Goal: Task Accomplishment & Management: Complete application form

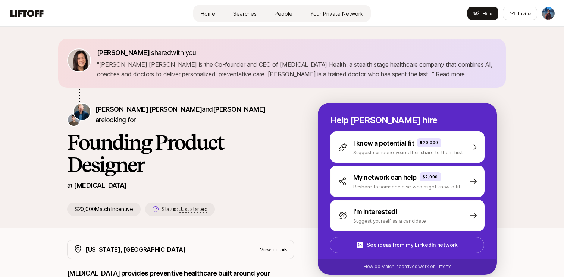
scroll to position [103, 0]
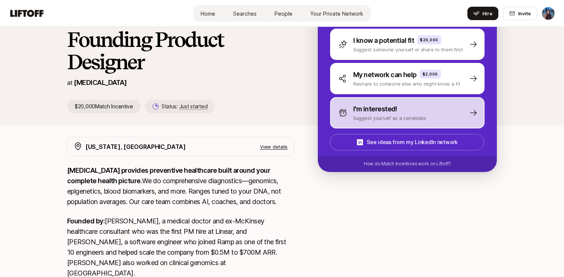
click at [388, 121] on p "Suggest yourself as a candidate" at bounding box center [389, 117] width 73 height 7
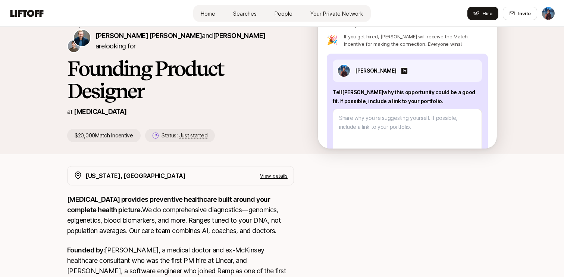
scroll to position [0, 0]
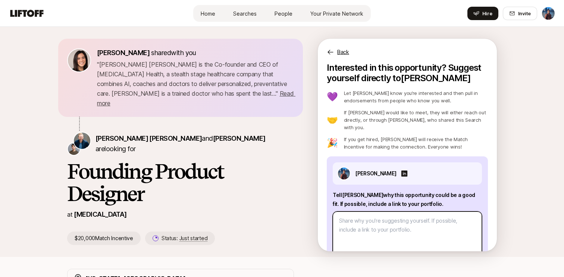
click at [373, 212] on textarea at bounding box center [407, 239] width 149 height 54
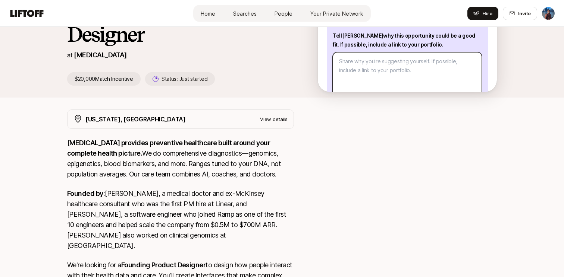
scroll to position [161, 0]
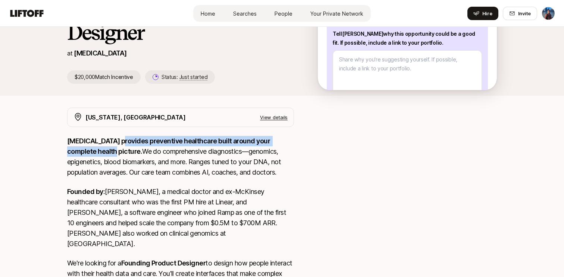
drag, startPoint x: 123, startPoint y: 131, endPoint x: 88, endPoint y: 139, distance: 36.4
click at [88, 139] on strong "SONATA provides preventive healthcare built around your complete health picture." at bounding box center [169, 146] width 204 height 18
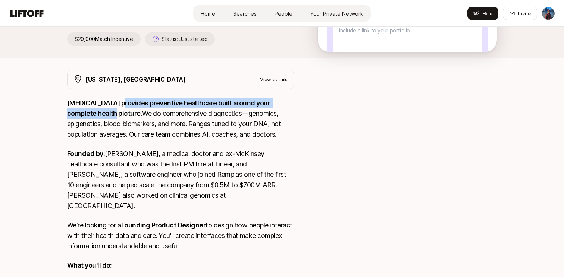
scroll to position [205, 0]
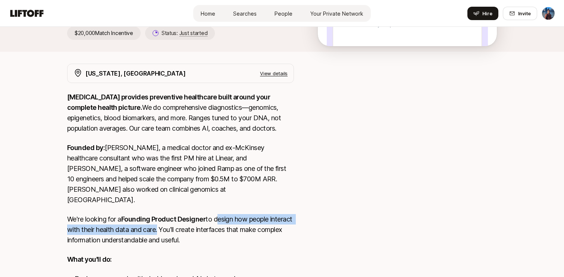
drag, startPoint x: 218, startPoint y: 200, endPoint x: 182, endPoint y: 205, distance: 36.2
click at [182, 214] on p "We're looking for a Founding Product Designer to design how people interact wit…" at bounding box center [180, 229] width 227 height 31
copy p "design how people interact with their health data and care"
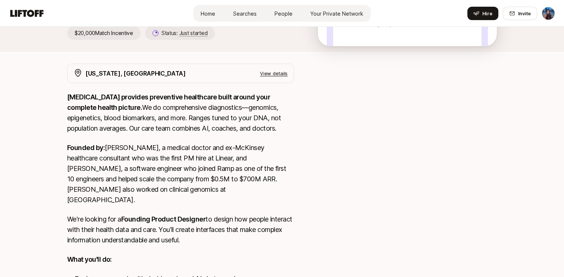
click at [76, 93] on strong "SONATA provides preventive healthcare built around your complete health picture." at bounding box center [169, 102] width 204 height 18
copy strong "[MEDICAL_DATA]"
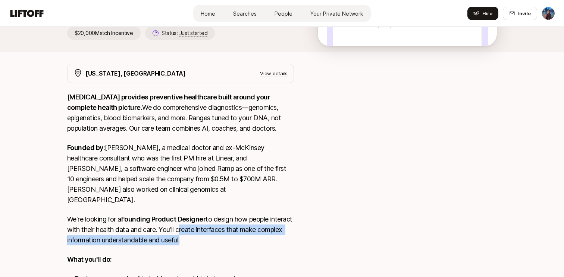
drag, startPoint x: 202, startPoint y: 209, endPoint x: 209, endPoint y: 218, distance: 10.9
click at [209, 218] on p "We're looking for a Founding Product Designer to design how people interact wit…" at bounding box center [180, 229] width 227 height 31
copy p "create interfaces that make complex information understandable and useful"
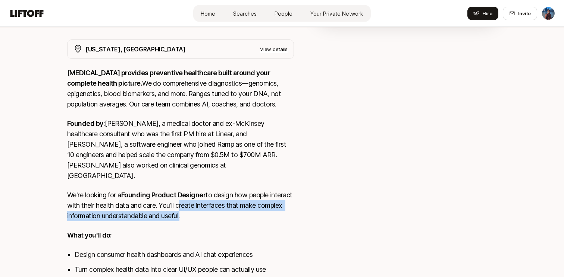
scroll to position [213, 0]
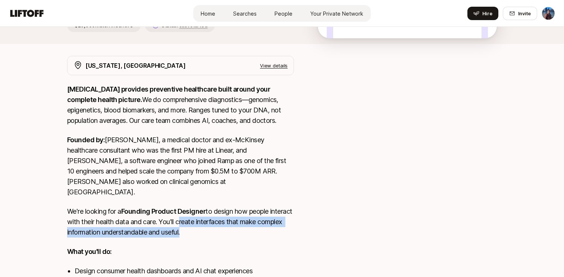
click at [224, 207] on p "We're looking for a Founding Product Designer to design how people interact wit…" at bounding box center [180, 222] width 227 height 31
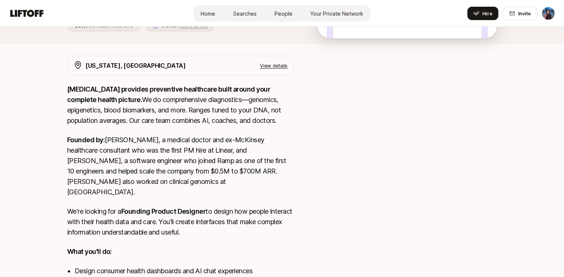
click at [226, 207] on p "We're looking for a Founding Product Designer to design how people interact wit…" at bounding box center [180, 222] width 227 height 31
copy p "interfaces"
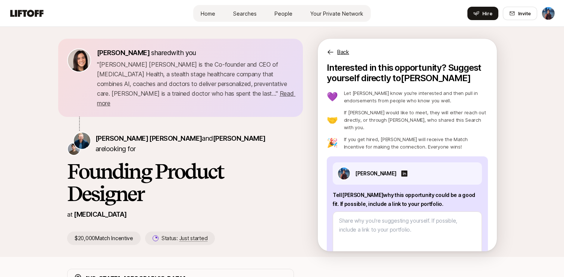
scroll to position [0, 0]
click at [358, 93] on p "Let Sagan know you’re interested and then pull in endorsements from people who …" at bounding box center [416, 96] width 144 height 15
copy p "Sagan"
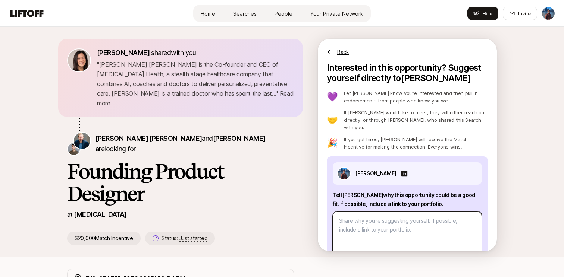
click at [376, 218] on textarea at bounding box center [407, 239] width 149 height 54
paste textarea "Hi Sagan! I’m a Product Designer with over 6 years of experience designing bran…"
type textarea "x"
type textarea "Hi Sagan! I’m a Product Designer with over 6 years of experience designing bran…"
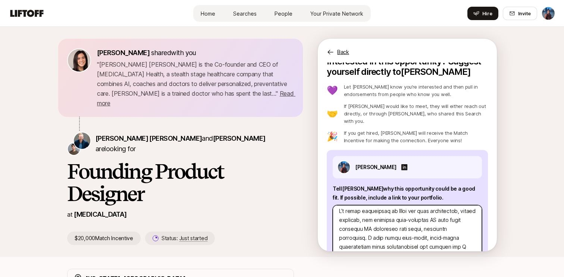
scroll to position [85, 0]
drag, startPoint x: 457, startPoint y: 202, endPoint x: 358, endPoint y: 209, distance: 99.4
click at [358, 209] on textarea at bounding box center [407, 232] width 149 height 54
type textarea "x"
type textarea "Hi Sagan! I’m a Product Designer with over 6 years of experience designing bran…"
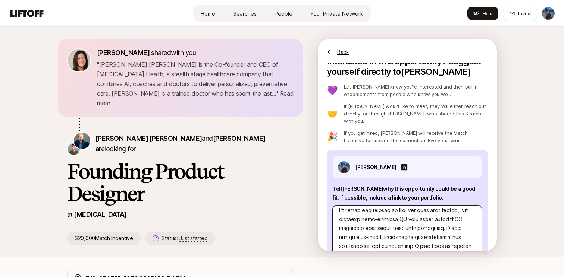
scroll to position [84, 0]
type textarea "x"
type textarea "Hi Sagan! I’m a Product Designer with over 6 years of experience designing bran…"
type textarea "x"
type textarea "Hi Sagan! I’m a Product Designer with over 6 years of experience designing bran…"
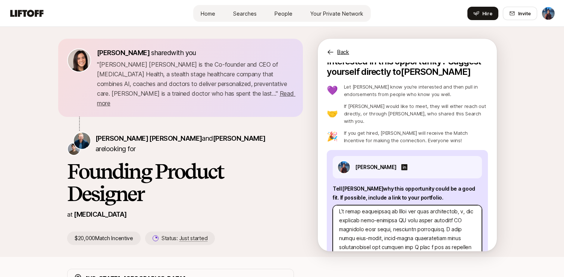
type textarea "x"
type textarea "Hi Sagan! I’m a Product Designer with over 6 years of experience designing bran…"
type textarea "x"
type textarea "Hi Sagan! I’m a Product Designer with over 6 years of experience designing bran…"
type textarea "x"
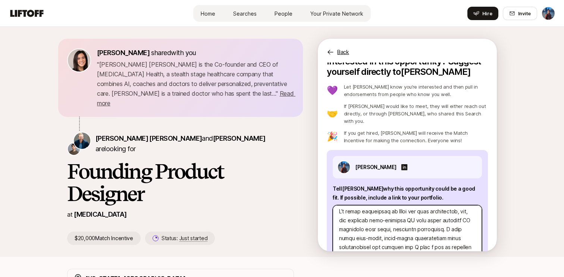
type textarea "Hi Sagan! I’m a Product Designer with over 6 years of experience designing bran…"
type textarea "x"
type textarea "Hi Sagan! I’m a Product Designer with over 6 years of experience designing bran…"
type textarea "x"
type textarea "Hi Sagan! I’m a Product Designer with over 6 years of experience designing bran…"
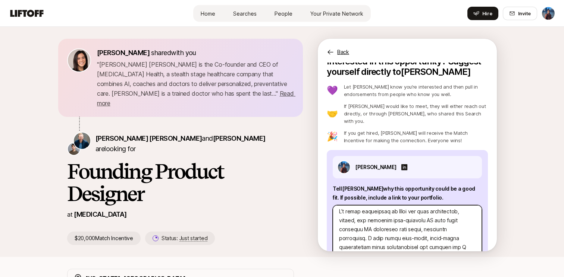
type textarea "x"
type textarea "Hi Sagan! I’m a Product Designer with over 6 years of experience designing bran…"
type textarea "x"
type textarea "Hi Sagan! I’m a Product Designer with over 6 years of experience designing bran…"
type textarea "x"
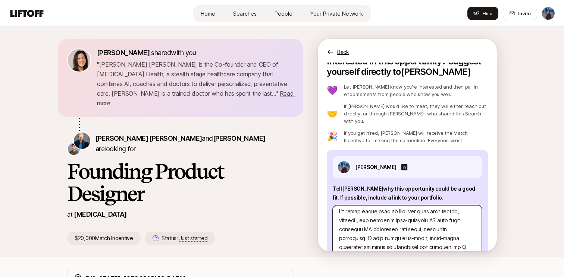
type textarea "Hi Sagan! I’m a Product Designer with over 6 years of experience designing bran…"
type textarea "x"
type textarea "Hi Sagan! I’m a Product Designer with over 6 years of experience designing bran…"
type textarea "x"
type textarea "Hi Sagan! I’m a Product Designer with over 6 years of experience designing bran…"
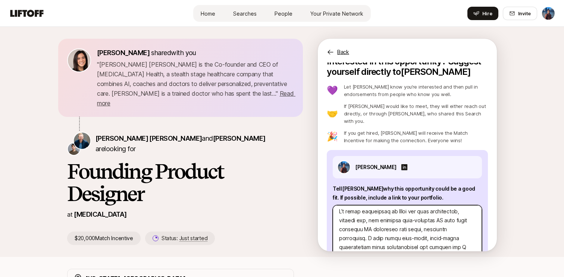
type textarea "x"
type textarea "Hi Sagan! I’m a Product Designer with over 6 years of experience designing bran…"
type textarea "x"
click at [390, 213] on textarea at bounding box center [407, 232] width 149 height 54
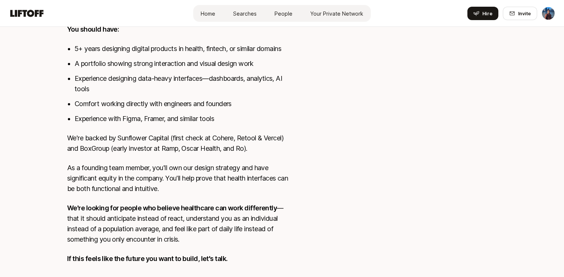
scroll to position [540, 0]
type textarea "Hi Sagan! I’m a Product Designer with over 6 years of experience designing bran…"
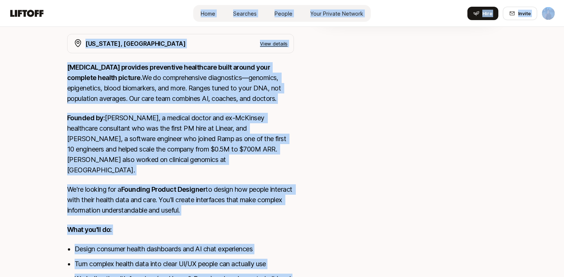
scroll to position [226, 0]
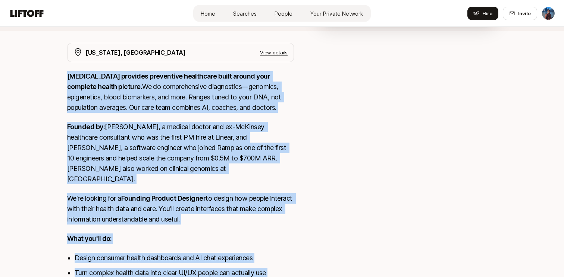
drag, startPoint x: 181, startPoint y: 222, endPoint x: 66, endPoint y: 63, distance: 196.8
copy div "SONATA provides preventive healthcare built around your complete health picture…"
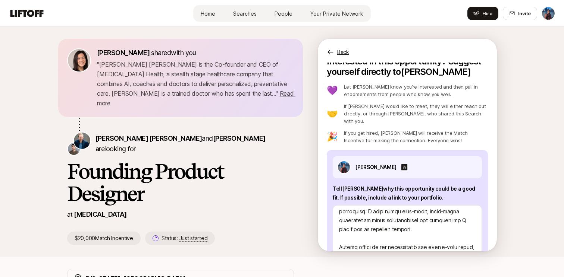
scroll to position [0, 0]
click at [221, 88] on p "" Sagan Schultz is the Co-founder and CEO of Sonata Health, a stealth stage hea…" at bounding box center [195, 84] width 197 height 48
drag, startPoint x: 268, startPoint y: 63, endPoint x: 111, endPoint y: 72, distance: 156.9
click at [112, 72] on p "" Sagan Schultz is the Co-founder and CEO of Sonata Health, a stealth stage hea…" at bounding box center [195, 84] width 197 height 48
copy p "stealth stage"
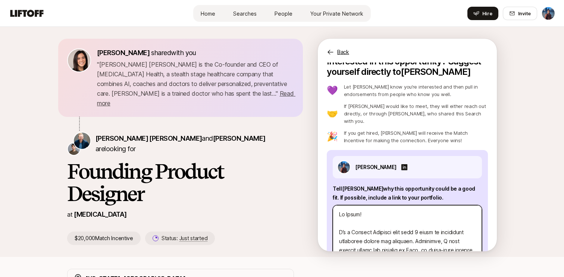
drag, startPoint x: 365, startPoint y: 232, endPoint x: 314, endPoint y: 157, distance: 90.3
click at [314, 157] on div "Eleanor Morgan shared with you " Sagan Schultz is the Co-founder and CEO of Son…" at bounding box center [282, 142] width 430 height 207
paste textarea "I’m a Product Designer with 6 years of experience working with both enterprises…"
type textarea "x"
type textarea "I’m a Product Designer with 6 years of experience working with both enterprises…"
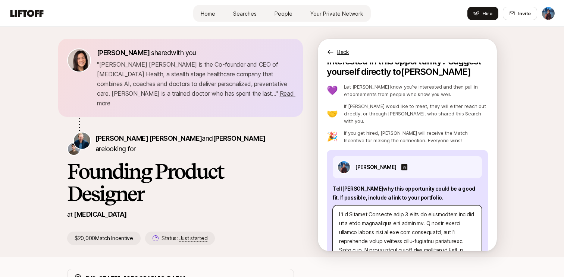
type textarea "x"
type textarea "Hi Sagan! I’m a Product Designer with over 6 years of experience designing bran…"
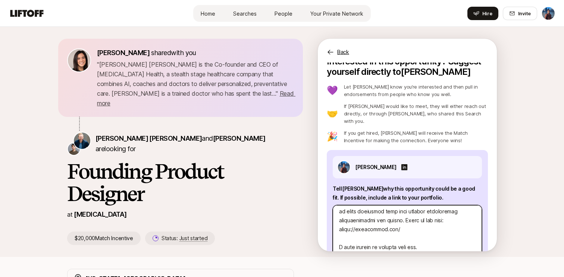
scroll to position [193, 0]
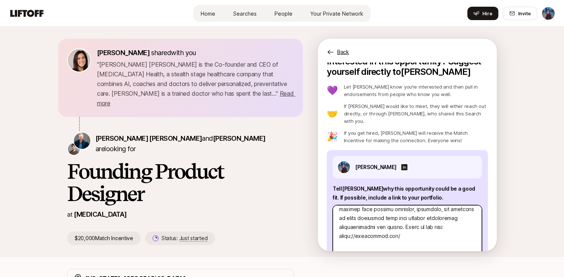
click at [392, 218] on textarea at bounding box center [407, 232] width 149 height 54
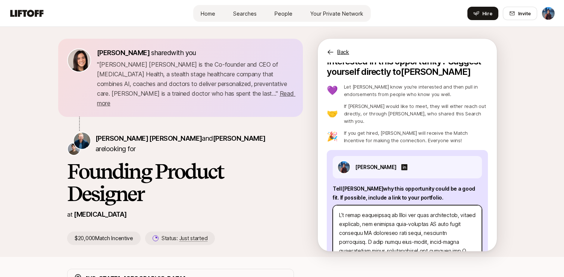
scroll to position [0, 0]
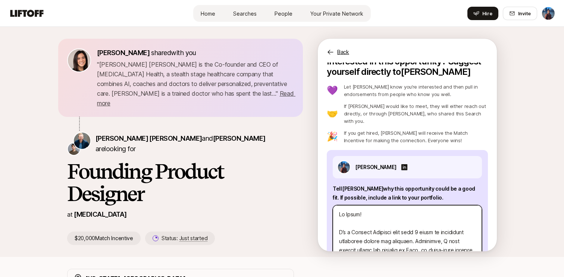
drag, startPoint x: 365, startPoint y: 212, endPoint x: 338, endPoint y: 226, distance: 30.7
click at [338, 226] on textarea at bounding box center [407, 232] width 149 height 54
paste textarea "6 years of experience working with both enterprises and startups. I enjoy makin…"
type textarea "x"
type textarea "Hi Sagan! I’m a Product Designer with 6 years of experience working with both e…"
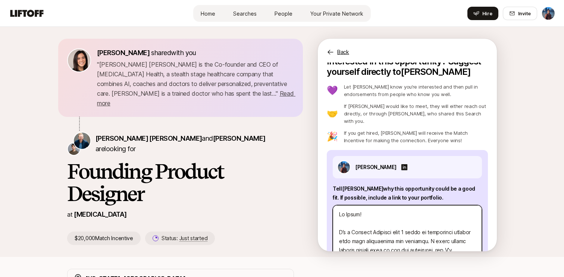
click at [385, 217] on textarea at bounding box center [407, 232] width 149 height 54
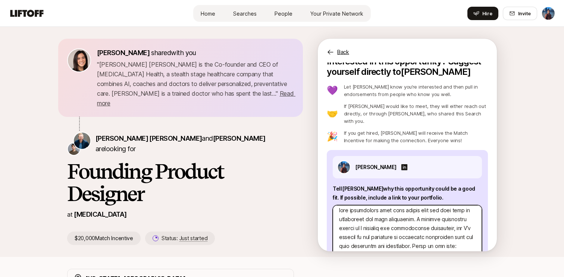
scroll to position [199, 0]
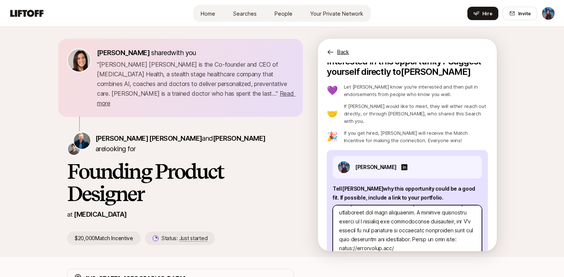
click at [413, 242] on textarea at bounding box center [407, 232] width 149 height 54
type textarea "x"
type textarea "Hi Sagan! I’m a Product Designer with 6 years of experience working with both e…"
type textarea "x"
type textarea "Hi Sagan! I’m a Product Designer with 6 years of experience working with both e…"
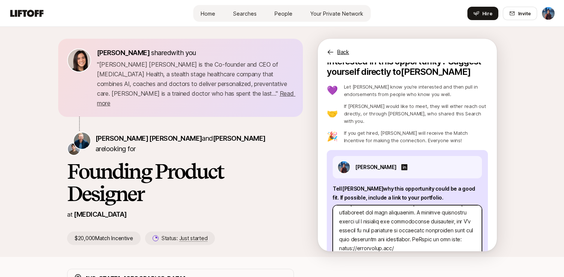
type textarea "x"
type textarea "Hi Sagan! I’m a Product Designer with 6 years of experience working with both e…"
type textarea "x"
type textarea "Hi Sagan! I’m a Product Designer with 6 years of experience working with both e…"
type textarea "x"
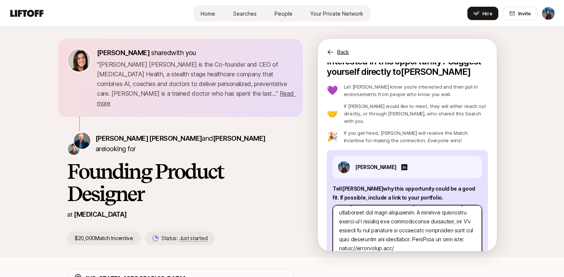
type textarea "Hi Sagan! I’m a Product Designer with 6 years of experience working with both e…"
type textarea "x"
type textarea "Hi Sagan! I’m a Product Designer with 6 years of experience working with both e…"
type textarea "x"
type textarea "Hi Sagan! I’m a Product Designer with 6 years of experience working with both e…"
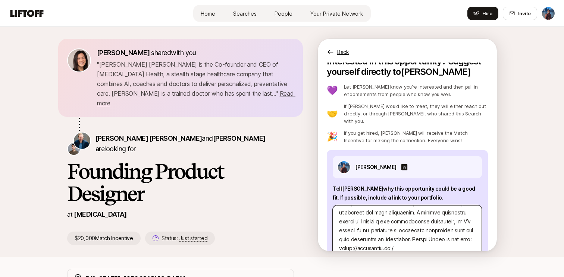
type textarea "x"
type textarea "Hi Sagan! I’m a Product Designer with 6 years of experience working with both e…"
type textarea "x"
type textarea "Hi Sagan! I’m a Product Designer with 6 years of experience working with both e…"
type textarea "x"
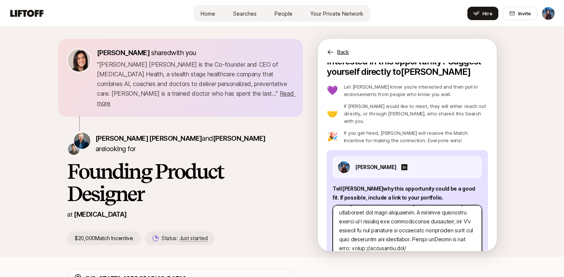
type textarea "Hi Sagan! I’m a Product Designer with 6 years of experience working with both e…"
type textarea "x"
type textarea "Hi Sagan! I’m a Product Designer with 6 years of experience working with both e…"
type textarea "x"
type textarea "Hi Sagan! I’m a Product Designer with 6 years of experience working with both e…"
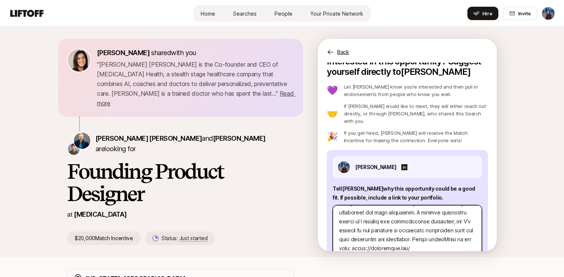
type textarea "x"
type textarea "Hi Sagan! I’m a Product Designer with 6 years of experience working with both e…"
type textarea "x"
type textarea "Hi Sagan! I’m a Product Designer with 6 years of experience working with both e…"
type textarea "x"
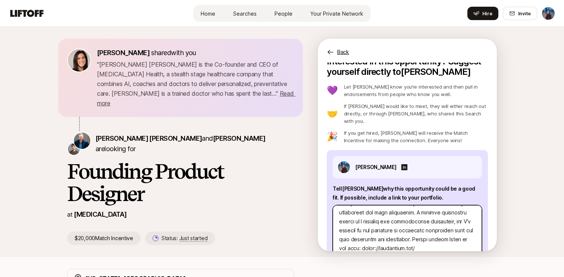
type textarea "Hi Sagan! I’m a Product Designer with 6 years of experience working with both e…"
type textarea "x"
type textarea "Hi Sagan! I’m a Product Designer with 6 years of experience working with both e…"
type textarea "x"
type textarea "Hi Sagan! I’m a Product Designer with 6 years of experience working with both e…"
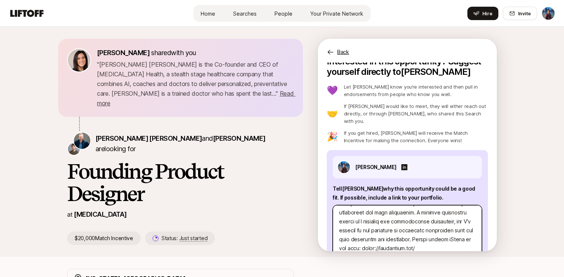
type textarea "x"
type textarea "Hi Sagan! I’m a Product Designer with 6 years of experience working with both e…"
type textarea "x"
type textarea "Hi Sagan! I’m a Product Designer with 6 years of experience working with both e…"
type textarea "x"
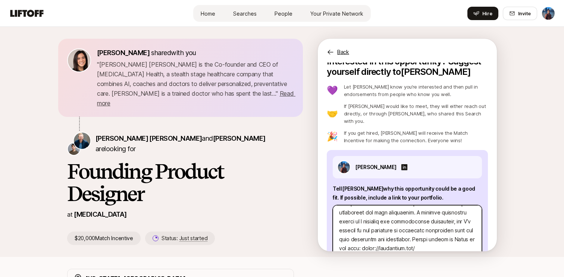
type textarea "Hi Sagan! I’m a Product Designer with 6 years of experience working with both e…"
type textarea "x"
type textarea "Hi Sagan! I’m a Product Designer with 6 years of experience working with both e…"
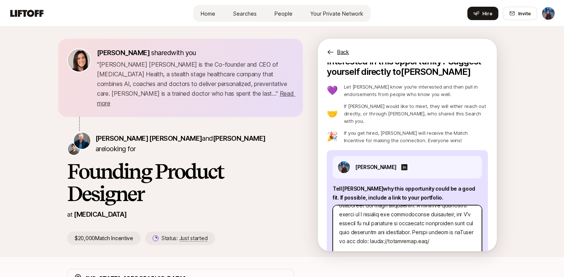
type textarea "x"
type textarea "Hi Sagan! I’m a Product Designer with 6 years of experience working with both e…"
type textarea "x"
type textarea "Hi Sagan! I’m a Product Designer with 6 years of experience working with both e…"
type textarea "x"
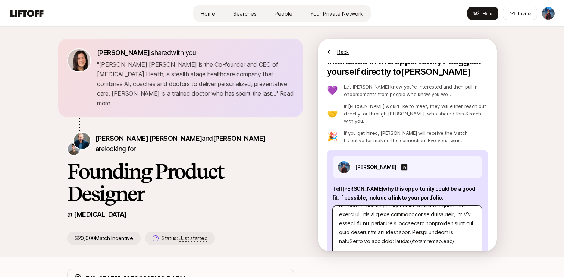
type textarea "Hi Sagan! I’m a Product Designer with 6 years of experience working with both e…"
type textarea "x"
type textarea "Hi Sagan! I’m a Product Designer with 6 years of experience working with both e…"
type textarea "x"
type textarea "Hi Sagan! I’m a Product Designer with 6 years of experience working with both e…"
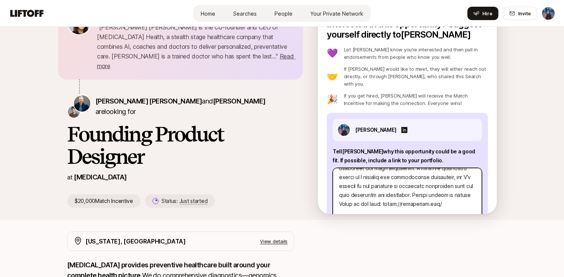
scroll to position [26, 0]
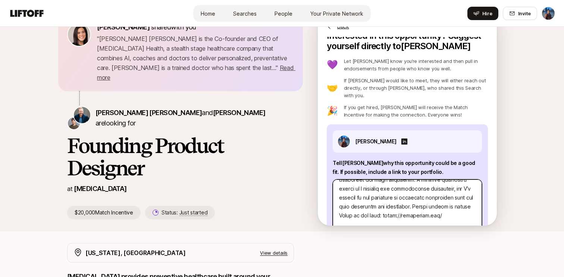
click at [455, 210] on textarea at bounding box center [407, 207] width 149 height 54
type textarea "x"
type textarea "Hi Sagan! I’m a Product Designer with 6 years of experience working with both e…"
type textarea "x"
type textarea "Hi Sagan! I’m a Product Designer with 6 years of experience working with both e…"
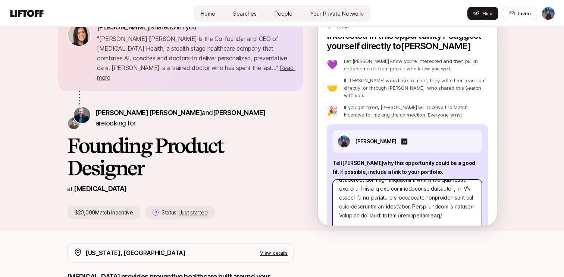
type textarea "x"
type textarea "Hi Sagan! I’m a Product Designer with 6 years of experience working with both e…"
type textarea "x"
type textarea "Hi Sagan! I’m a Product Designer with 6 years of experience working with both e…"
click at [355, 217] on textarea at bounding box center [407, 207] width 149 height 54
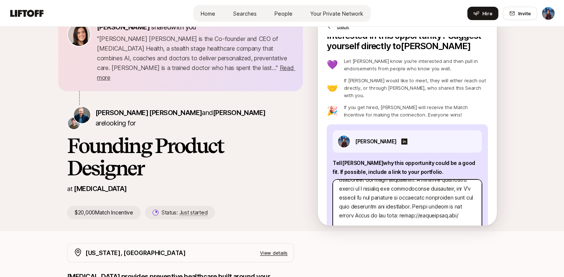
type textarea "x"
type textarea "Hi Sagan! I’m a Product Designer with 6 years of experience working with both e…"
type textarea "x"
type textarea "Hi Sagan! I’m a Product Designer with 6 years of experience working with both e…"
type textarea "x"
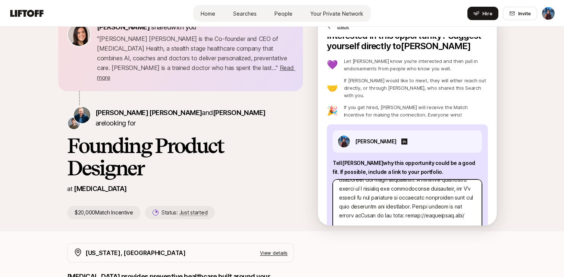
type textarea "Hi Sagan! I’m a Product Designer with 6 years of experience working with both e…"
type textarea "x"
type textarea "Hi Sagan! I’m a Product Designer with 6 years of experience working with both e…"
type textarea "x"
type textarea "Hi Sagan! I’m a Product Designer with 6 years of experience working with both e…"
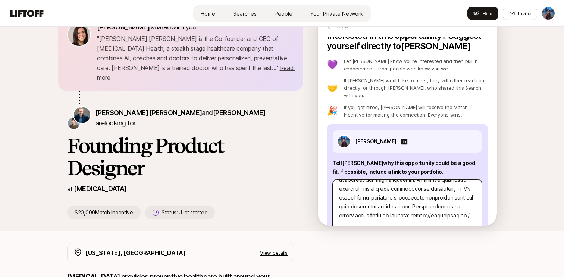
type textarea "x"
type textarea "Hi Sagan! I’m a Product Designer with 6 years of experience working with both e…"
type textarea "x"
type textarea "Hi Sagan! I’m a Product Designer with 6 years of experience working with both e…"
type textarea "x"
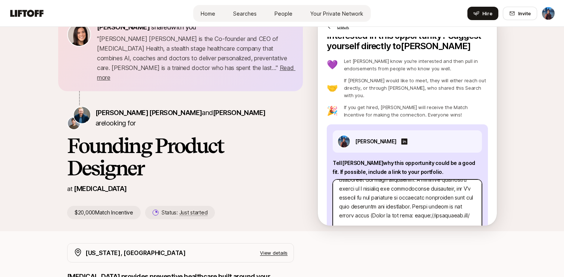
type textarea "Hi Sagan! I’m a Product Designer with 6 years of experience working with both e…"
type textarea "x"
type textarea "Hi Sagan! I’m a Product Designer with 6 years of experience working with both e…"
type textarea "x"
type textarea "Hi Sagan! I’m a Product Designer with 6 years of experience working with both e…"
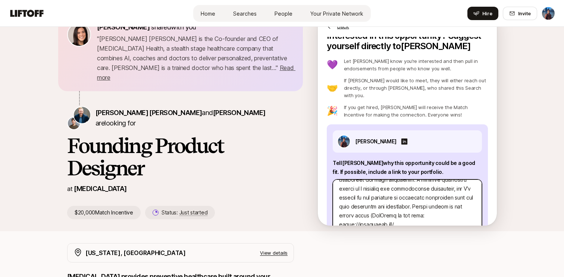
type textarea "x"
type textarea "Hi Sagan! I’m a Product Designer with 6 years of experience working with both e…"
type textarea "x"
type textarea "Hi Sagan! I’m a Product Designer with 6 years of experience working with both e…"
type textarea "x"
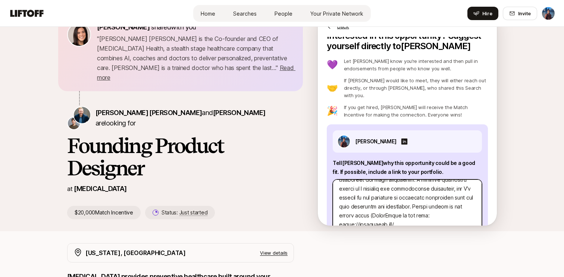
type textarea "Hi Sagan! I’m a Product Designer with 6 years of experience working with both e…"
type textarea "x"
type textarea "Hi Sagan! I’m a Product Designer with 6 years of experience working with both e…"
type textarea "x"
type textarea "Hi Sagan! I’m a Product Designer with 6 years of experience working with both e…"
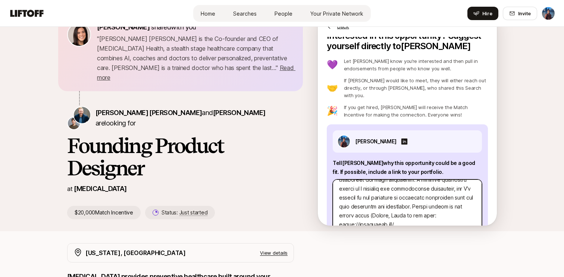
type textarea "x"
type textarea "Hi Sagan! I’m a Product Designer with 6 years of experience working with both e…"
type textarea "x"
type textarea "Hi Sagan! I’m a Product Designer with 6 years of experience working with both e…"
type textarea "x"
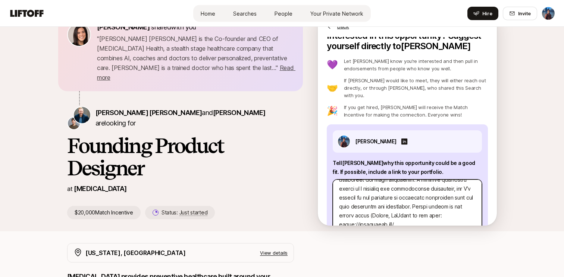
type textarea "Hi Sagan! I’m a Product Designer with 6 years of experience working with both e…"
type textarea "x"
type textarea "Hi Sagan! I’m a Product Designer with 6 years of experience working with both e…"
type textarea "x"
type textarea "Hi Sagan! I’m a Product Designer with 6 years of experience working with both e…"
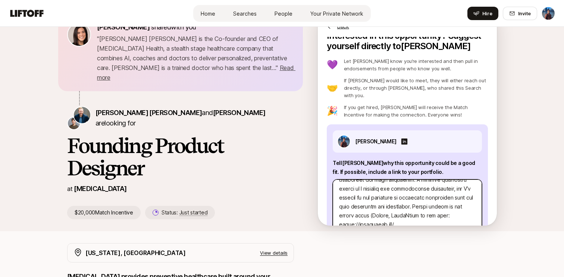
type textarea "x"
type textarea "Hi Sagan! I’m a Product Designer with 6 years of experience working with both e…"
type textarea "x"
type textarea "Hi Sagan! I’m a Product Designer with 6 years of experience working with both e…"
type textarea "x"
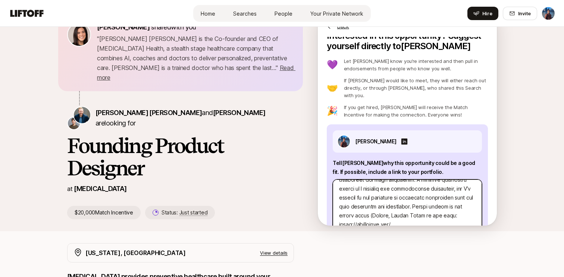
type textarea "Hi Sagan! I’m a Product Designer with 6 years of experience working with both e…"
type textarea "x"
type textarea "Hi Sagan! I’m a Product Designer with 6 years of experience working with both e…"
type textarea "x"
type textarea "Hi Sagan! I’m a Product Designer with 6 years of experience working with both e…"
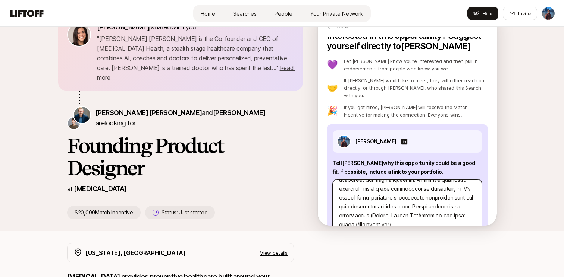
type textarea "x"
type textarea "Hi Sagan! I’m a Product Designer with 6 years of experience working with both e…"
type textarea "x"
type textarea "Hi Sagan! I’m a Product Designer with 6 years of experience working with both e…"
type textarea "x"
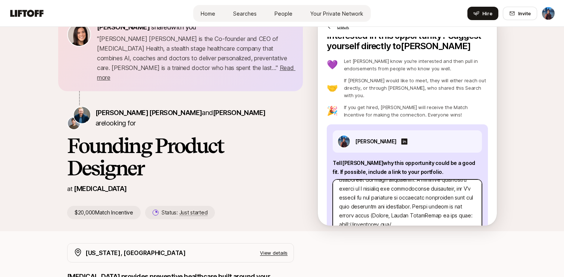
type textarea "Hi Sagan! I’m a Product Designer with 6 years of experience working with both e…"
type textarea "x"
type textarea "Hi Sagan! I’m a Product Designer with 6 years of experience working with both e…"
type textarea "x"
type textarea "Hi Sagan! I’m a Product Designer with 6 years of experience working with both e…"
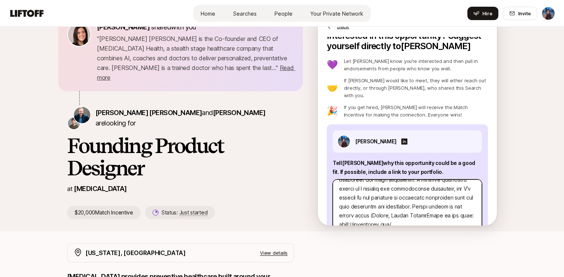
type textarea "x"
type textarea "Hi Sagan! I’m a Product Designer with 6 years of experience working with both e…"
type textarea "x"
type textarea "Hi Sagan! I’m a Product Designer with 6 years of experience working with both e…"
type textarea "x"
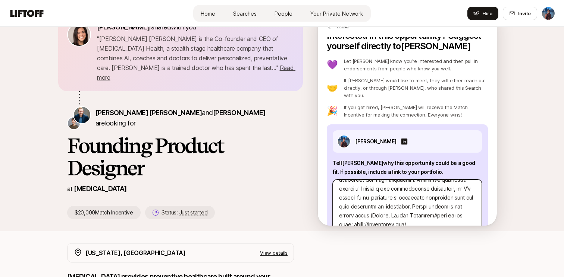
type textarea "Hi Sagan! I’m a Product Designer with 6 years of experience working with both e…"
type textarea "x"
type textarea "Hi Sagan! I’m a Product Designer with 6 years of experience working with both e…"
type textarea "x"
type textarea "Hi Sagan! I’m a Product Designer with 6 years of experience working with both e…"
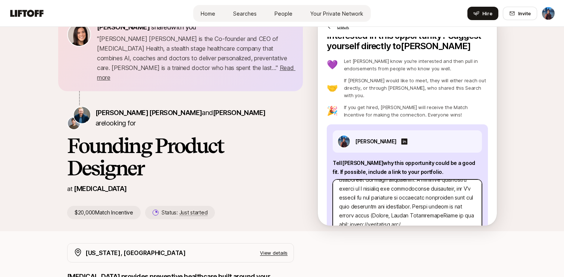
type textarea "x"
type textarea "Hi Sagan! I’m a Product Designer with 6 years of experience working with both e…"
type textarea "x"
type textarea "Hi Sagan! I’m a Product Designer with 6 years of experience working with both e…"
type textarea "x"
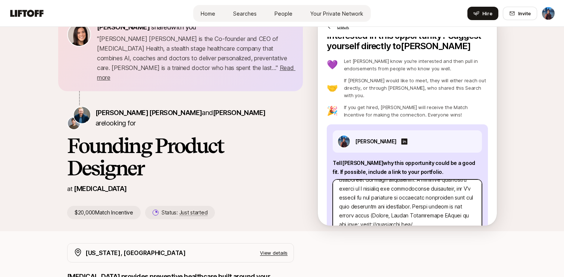
type textarea "Hi Sagan! I’m a Product Designer with 6 years of experience working with both e…"
type textarea "x"
type textarea "Hi Sagan! I’m a Product Designer with 6 years of experience working with both e…"
type textarea "x"
type textarea "Hi Sagan! I’m a Product Designer with 6 years of experience working with both e…"
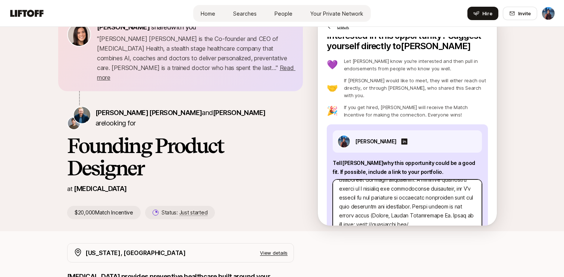
type textarea "x"
type textarea "Hi Sagan! I’m a Product Designer with 6 years of experience working with both e…"
type textarea "x"
type textarea "Hi Sagan! I’m a Product Designer with 6 years of experience working with both e…"
type textarea "x"
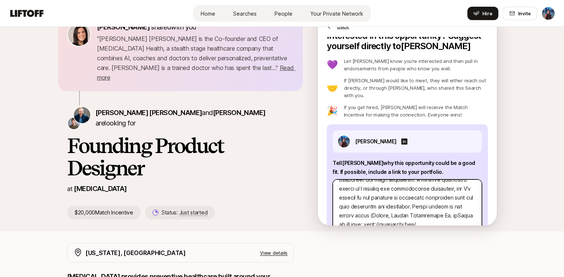
type textarea "Hi Sagan! I’m a Product Designer with 6 years of experience working with both e…"
type textarea "x"
type textarea "Hi Sagan! I’m a Product Designer with 6 years of experience working with both e…"
type textarea "x"
type textarea "Hi Sagan! I’m a Product Designer with 6 years of experience working with both e…"
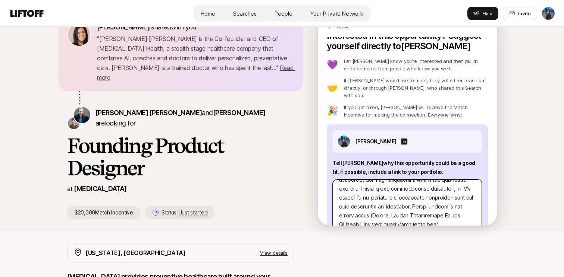
type textarea "x"
type textarea "Hi Sagan! I’m a Product Designer with 6 years of experience working with both e…"
type textarea "x"
type textarea "Hi Sagan! I’m a Product Designer with 6 years of experience working with both e…"
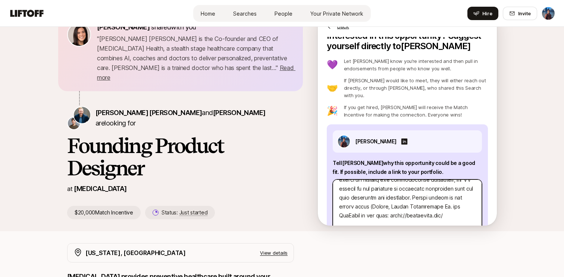
type textarea "x"
type textarea "Hi Sagan! I’m a Product Designer with 6 years of experience working with both e…"
type textarea "x"
type textarea "Hi Sagan! I’m a Product Designer with 6 years of experience working with both e…"
type textarea "x"
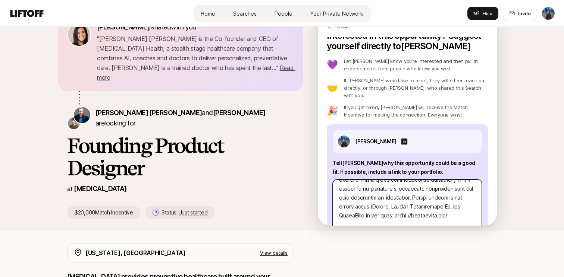
type textarea "Hi Sagan! I’m a Product Designer with 6 years of experience working with both e…"
type textarea "x"
type textarea "Hi Sagan! I’m a Product Designer with 6 years of experience working with both e…"
drag, startPoint x: 371, startPoint y: 218, endPoint x: 410, endPoint y: 202, distance: 42.7
click at [410, 202] on textarea at bounding box center [407, 207] width 149 height 54
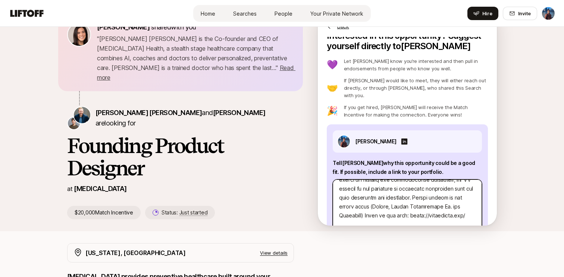
click at [386, 209] on textarea at bounding box center [407, 207] width 149 height 54
drag, startPoint x: 364, startPoint y: 218, endPoint x: 334, endPoint y: 217, distance: 29.5
click at [334, 217] on textarea at bounding box center [407, 207] width 149 height 54
click at [367, 216] on textarea at bounding box center [407, 207] width 149 height 54
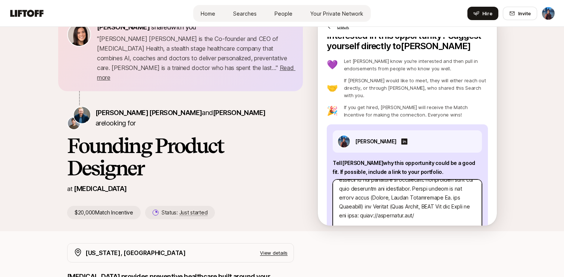
paste textarea "Edelweiss Nuvama"
click at [368, 207] on textarea at bounding box center [407, 207] width 149 height 54
click at [364, 199] on textarea at bounding box center [407, 207] width 149 height 54
click at [342, 199] on textarea at bounding box center [407, 207] width 149 height 54
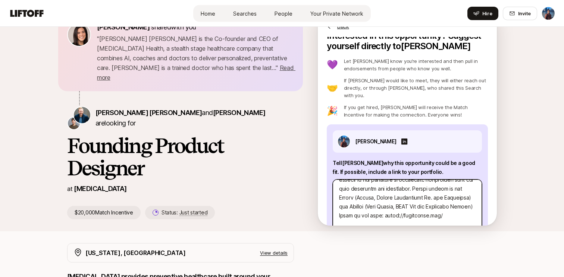
click at [474, 206] on textarea at bounding box center [407, 207] width 149 height 54
paste textarea "Lastly AI"
paste textarea "proficient in using Figma and Framer, and I love working in stealth-stage envir…"
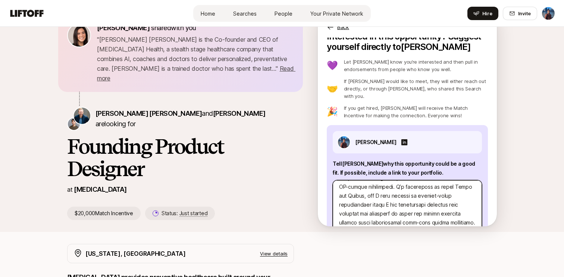
scroll to position [119, 0]
click at [429, 180] on textarea at bounding box center [407, 207] width 149 height 54
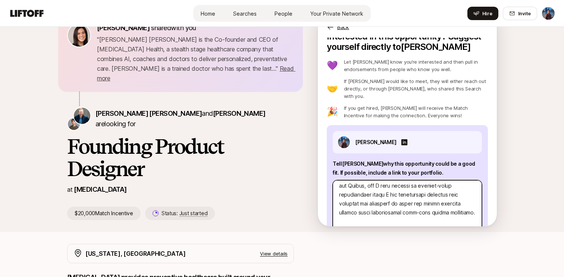
scroll to position [129, 0]
drag, startPoint x: 414, startPoint y: 213, endPoint x: 410, endPoint y: 199, distance: 14.7
click at [410, 199] on textarea at bounding box center [407, 207] width 149 height 54
drag, startPoint x: 406, startPoint y: 213, endPoint x: 403, endPoint y: 200, distance: 13.4
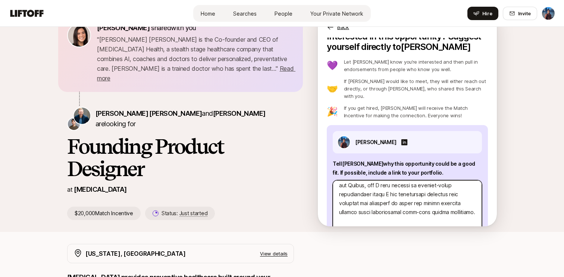
click at [403, 200] on textarea at bounding box center [407, 207] width 149 height 54
click at [403, 202] on textarea at bounding box center [407, 207] width 149 height 54
click at [453, 190] on textarea at bounding box center [407, 207] width 149 height 54
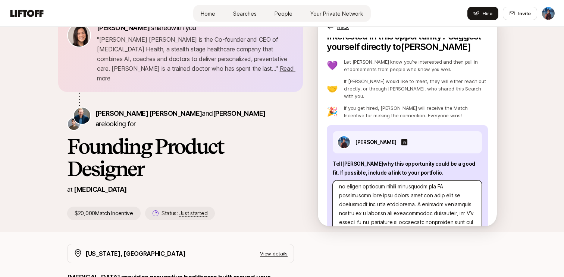
click at [403, 197] on textarea at bounding box center [407, 207] width 149 height 54
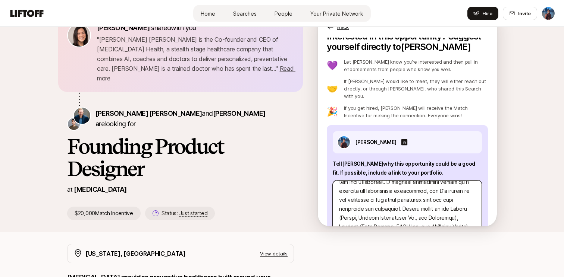
click at [400, 183] on textarea at bounding box center [407, 207] width 149 height 54
drag, startPoint x: 411, startPoint y: 184, endPoint x: 389, endPoint y: 185, distance: 22.0
click at [389, 185] on textarea at bounding box center [407, 207] width 149 height 54
click at [408, 195] on textarea at bounding box center [407, 207] width 149 height 54
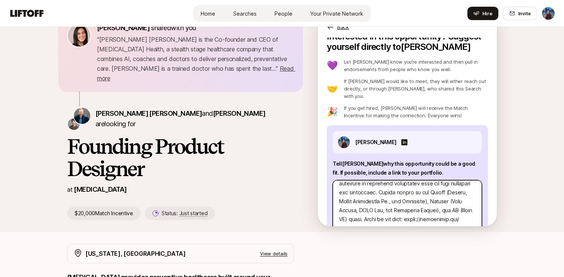
scroll to position [227, 0]
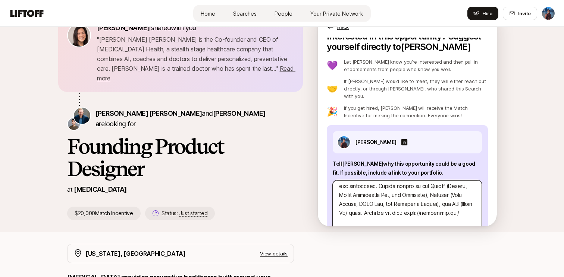
click at [369, 189] on textarea at bounding box center [407, 207] width 149 height 54
click at [376, 198] on textarea at bounding box center [407, 207] width 149 height 54
click at [398, 199] on textarea at bounding box center [407, 207] width 149 height 54
click at [432, 199] on textarea at bounding box center [407, 207] width 149 height 54
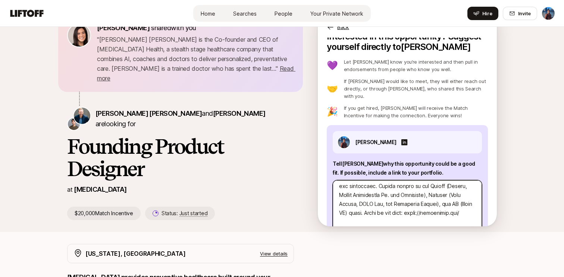
click at [434, 196] on textarea at bounding box center [407, 207] width 149 height 54
click at [423, 206] on textarea at bounding box center [407, 207] width 149 height 54
click at [352, 214] on textarea at bounding box center [407, 207] width 149 height 54
click at [409, 214] on textarea at bounding box center [407, 207] width 149 height 54
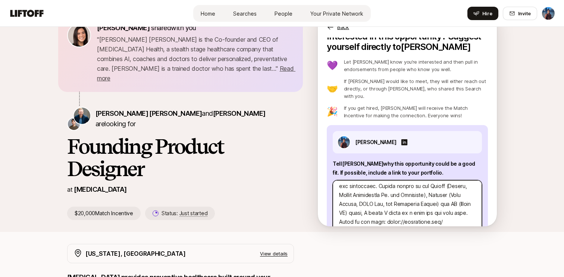
click at [360, 215] on textarea at bounding box center [407, 207] width 149 height 54
paste textarea ", and Breathmor), Fintech (Tata Nexarc, HDFC Sky, and Edelweiss Nuvama),"
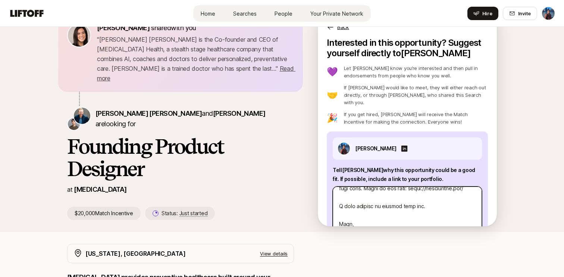
scroll to position [256, 0]
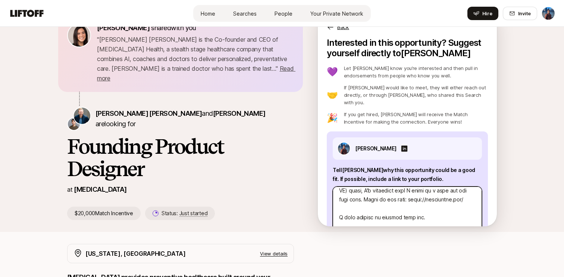
click at [339, 202] on textarea at bounding box center [407, 214] width 149 height 54
drag, startPoint x: 382, startPoint y: 202, endPoint x: 454, endPoint y: 200, distance: 72.0
click at [454, 200] on textarea at bounding box center [407, 214] width 149 height 54
drag, startPoint x: 410, startPoint y: 206, endPoint x: 337, endPoint y: 202, distance: 73.2
click at [337, 202] on textarea at bounding box center [407, 214] width 149 height 54
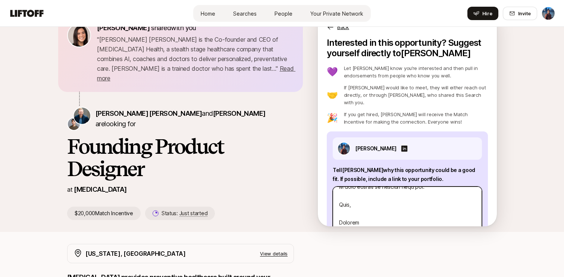
click at [373, 216] on textarea at bounding box center [407, 214] width 149 height 54
paste textarea "https://drewilshah.com/"
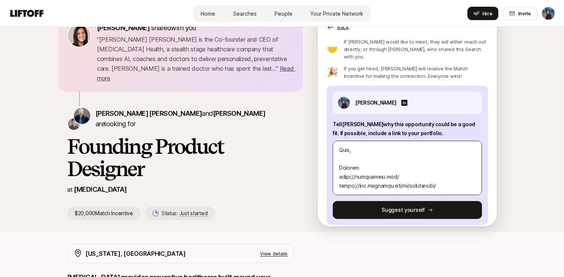
drag, startPoint x: 408, startPoint y: 202, endPoint x: 382, endPoint y: 150, distance: 58.2
click at [382, 150] on div "Dhruvil Shah Tell Sagan why this opportunity could be a good fit . If possible,…" at bounding box center [407, 155] width 161 height 139
click at [178, 68] on span "Read more" at bounding box center [196, 73] width 198 height 17
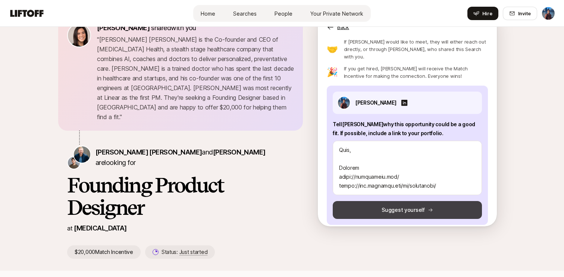
click at [378, 201] on button "Suggest yourself" at bounding box center [407, 210] width 149 height 18
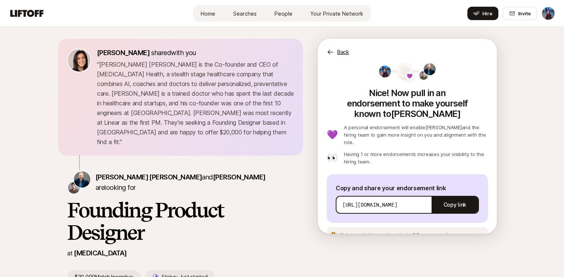
scroll to position [0, 0]
click at [332, 52] on icon at bounding box center [330, 52] width 6 height 5
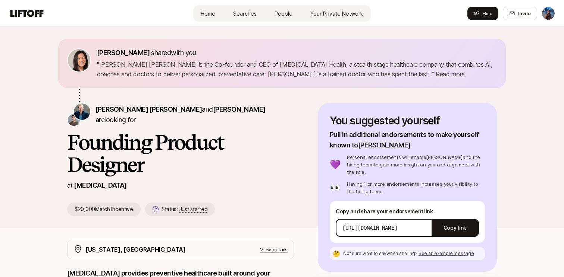
click at [214, 15] on span "Home" at bounding box center [208, 13] width 15 height 8
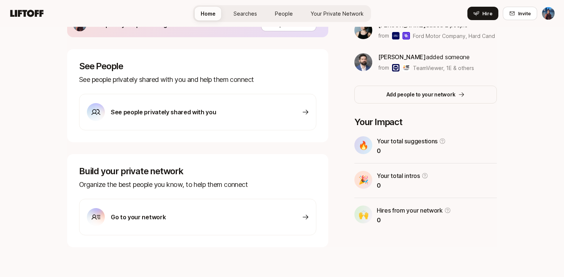
scroll to position [243, 0]
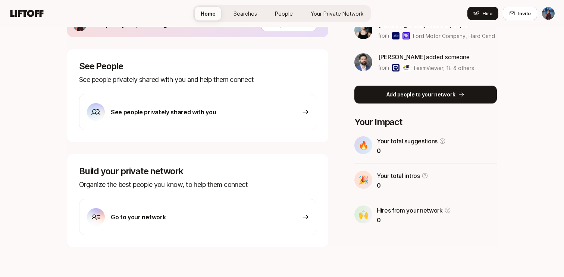
click at [433, 96] on p "Add people to your network" at bounding box center [420, 94] width 69 height 9
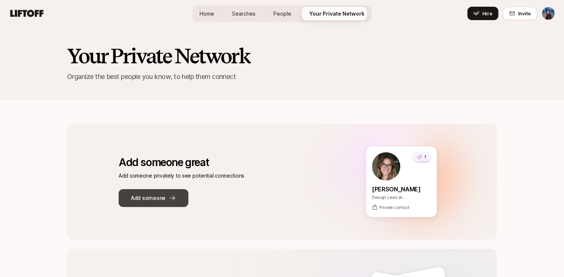
click at [177, 201] on button "Add someone" at bounding box center [154, 198] width 70 height 18
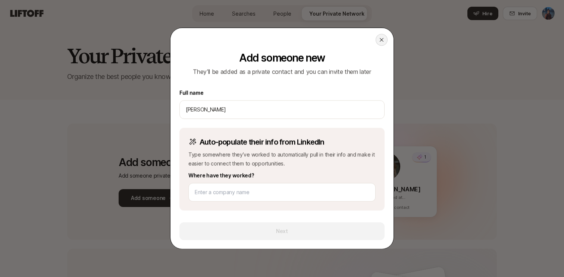
click at [382, 38] on icon at bounding box center [381, 40] width 6 height 6
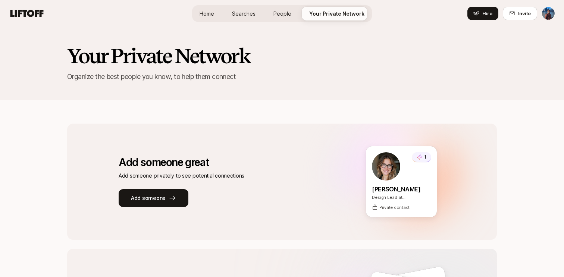
click at [282, 12] on span "People" at bounding box center [282, 14] width 18 height 8
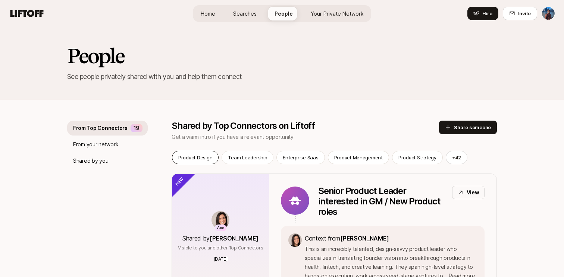
click at [206, 154] on p "Product Design" at bounding box center [195, 157] width 34 height 7
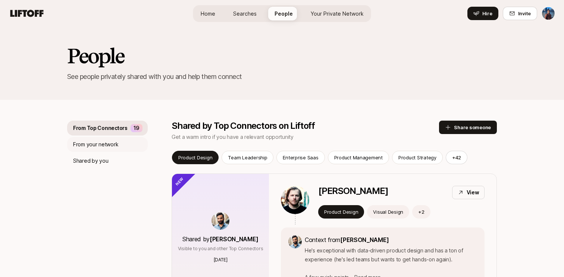
click at [109, 143] on p "From your network" at bounding box center [95, 144] width 45 height 9
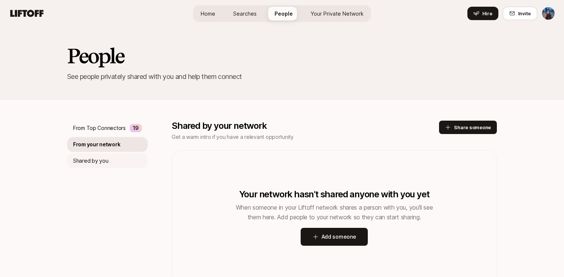
click at [105, 162] on p "Shared by you" at bounding box center [90, 161] width 35 height 9
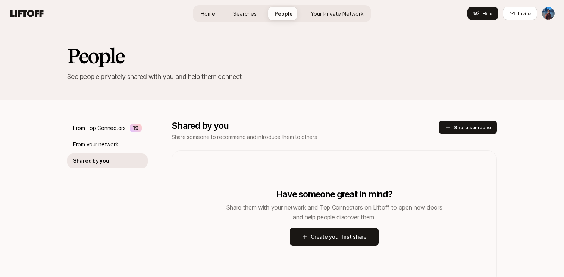
click at [210, 11] on span "Home" at bounding box center [208, 14] width 15 height 8
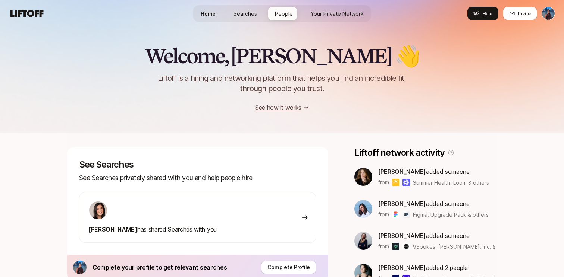
scroll to position [243, 0]
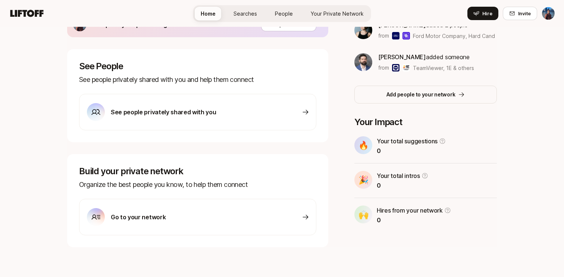
click at [329, 10] on span "Your Private Network" at bounding box center [337, 14] width 53 height 8
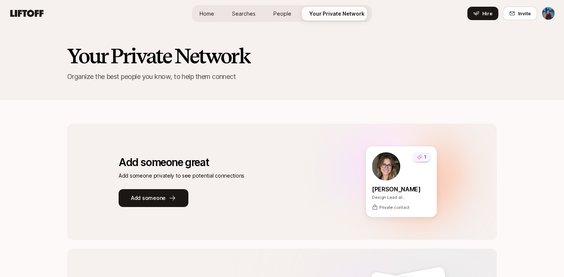
click at [279, 14] on span "People" at bounding box center [282, 14] width 18 height 8
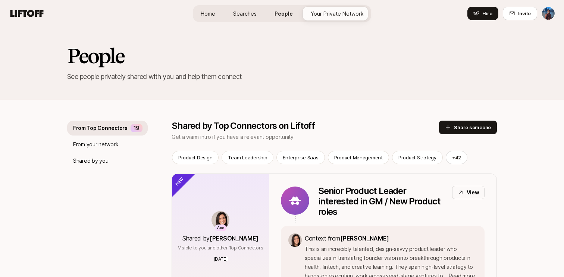
click at [247, 17] on span "Searches" at bounding box center [244, 14] width 23 height 8
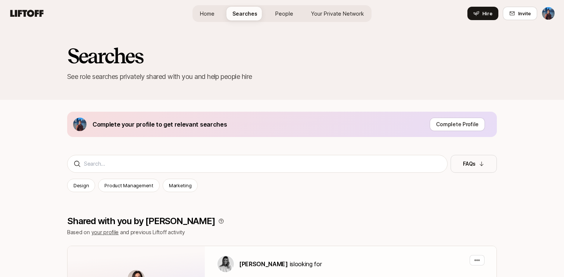
click at [556, 10] on nav "Home Searches People Your Private Network Hire Hire Invite" at bounding box center [282, 13] width 564 height 27
click at [549, 12] on html "Home Searches People Your Private Network Hire Home Searches People Your Privat…" at bounding box center [282, 138] width 564 height 277
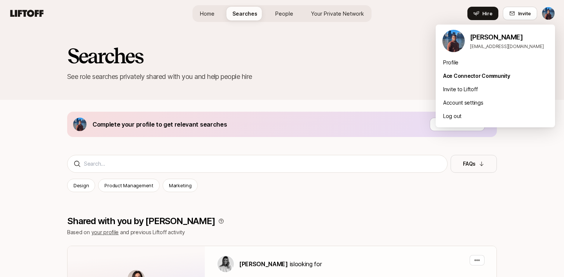
click at [459, 46] on img at bounding box center [453, 41] width 22 height 22
click at [453, 63] on div "Profile" at bounding box center [495, 62] width 119 height 13
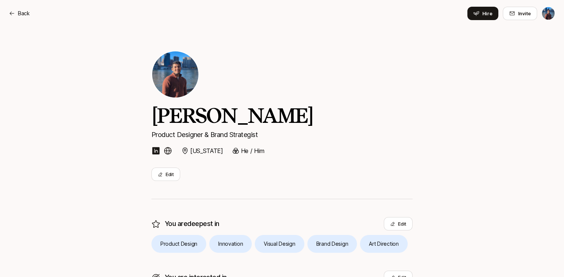
click at [547, 11] on html "Back Back Hire Invite Dhruvil Shah Product Designer & Brand Strategist New York…" at bounding box center [282, 138] width 564 height 277
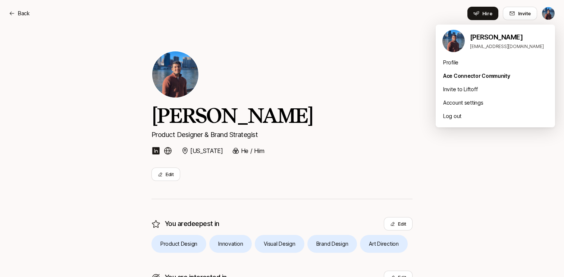
click at [487, 43] on p "drewilshah@gmail.com" at bounding box center [509, 46] width 79 height 7
click at [458, 43] on img at bounding box center [453, 41] width 22 height 22
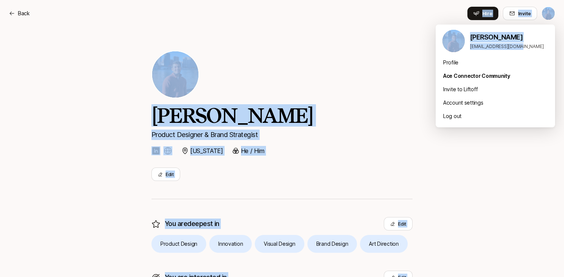
drag, startPoint x: 456, startPoint y: 102, endPoint x: 387, endPoint y: 85, distance: 71.4
click at [387, 85] on html "Back Back Hire Invite Dhruvil Shah Product Designer & Brand Strategist New York…" at bounding box center [282, 138] width 564 height 277
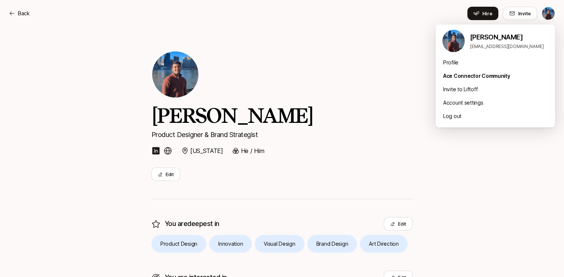
click at [387, 85] on html "Back Back Hire Invite Dhruvil Shah Product Designer & Brand Strategist New York…" at bounding box center [282, 138] width 564 height 277
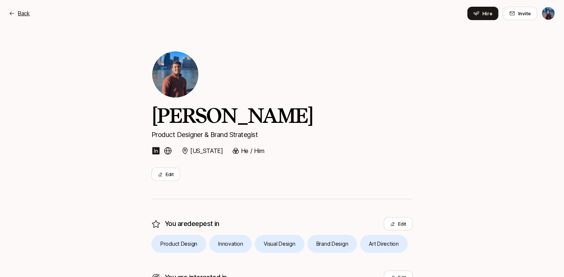
click at [16, 15] on div "Back" at bounding box center [19, 13] width 21 height 9
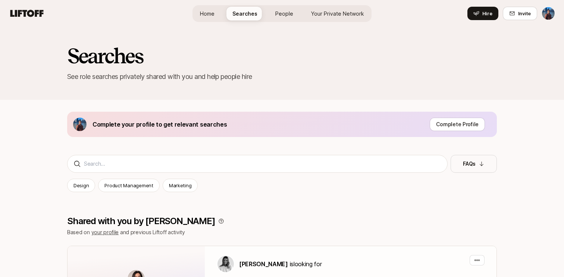
click at [220, 14] on link "Home" at bounding box center [207, 14] width 26 height 14
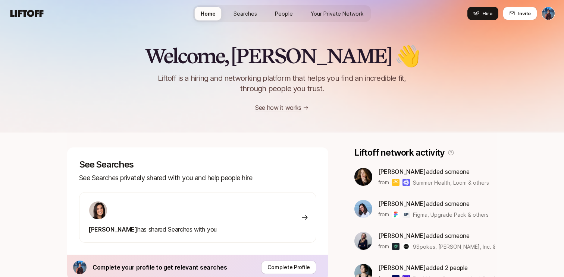
click at [228, 220] on div "Eleanor Morgan has shared Searches with you" at bounding box center [197, 217] width 237 height 51
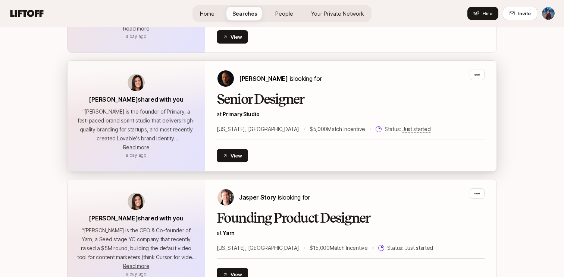
scroll to position [912, 0]
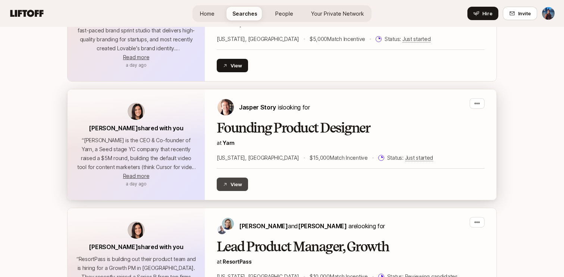
click at [239, 186] on button "View" at bounding box center [232, 184] width 31 height 13
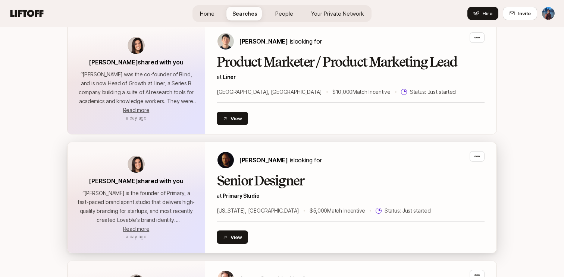
scroll to position [712, 0]
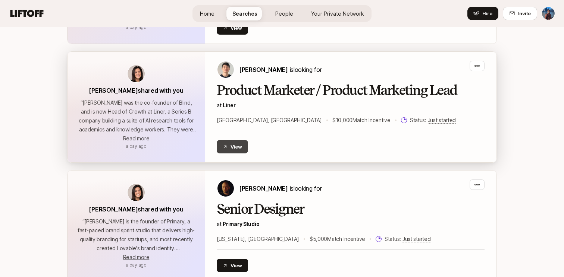
click at [236, 146] on button "View" at bounding box center [232, 146] width 31 height 13
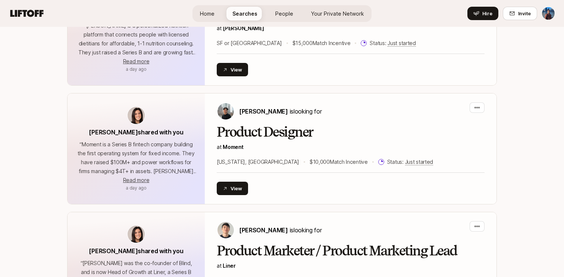
scroll to position [528, 0]
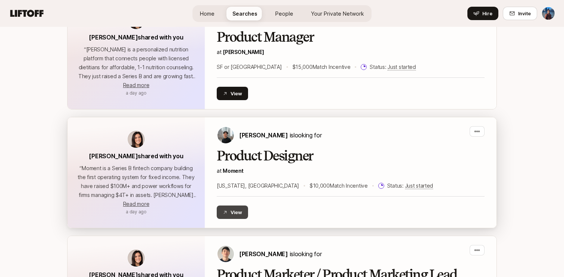
click at [237, 213] on button "View" at bounding box center [232, 212] width 31 height 13
click at [245, 213] on button "View" at bounding box center [232, 212] width 31 height 13
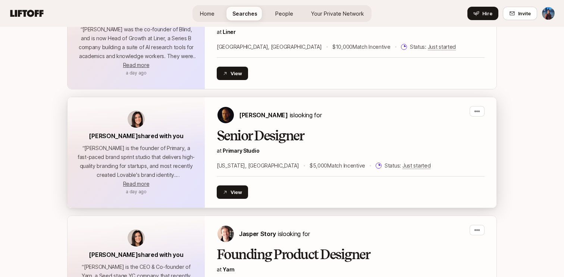
scroll to position [789, 0]
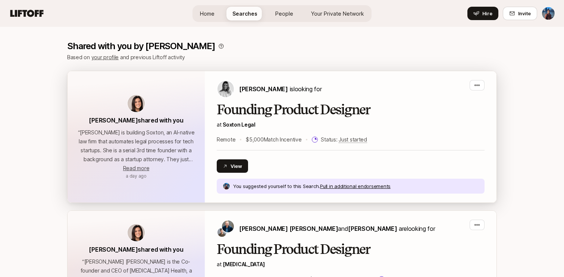
scroll to position [175, 0]
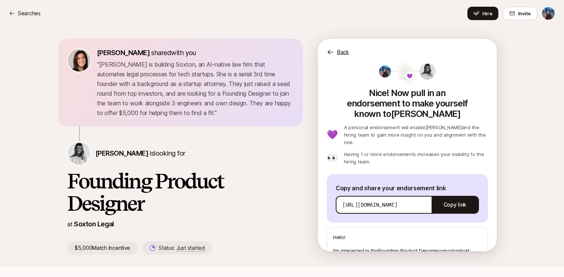
scroll to position [54, 0]
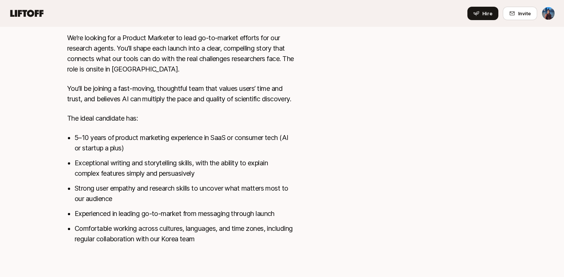
scroll to position [388, 0]
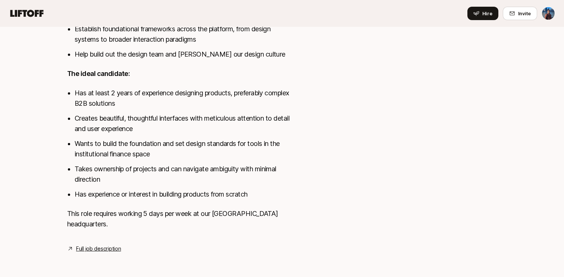
scroll to position [434, 0]
drag, startPoint x: 70, startPoint y: 108, endPoint x: 144, endPoint y: 112, distance: 73.9
click at [144, 112] on div "Moment is building next-generation trading and portfolio management tools for f…" at bounding box center [180, 25] width 227 height 427
click at [147, 109] on li "Has at least 2 years of experience designing products, preferably complex B2B s…" at bounding box center [184, 98] width 219 height 21
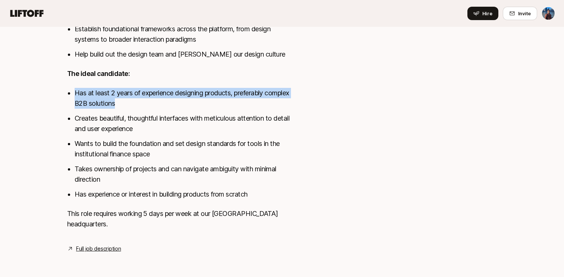
drag, startPoint x: 147, startPoint y: 115, endPoint x: 67, endPoint y: 105, distance: 81.2
click at [67, 105] on div "New York, NY View details Moment is building next-generation trading and portfo…" at bounding box center [281, 19] width 447 height 470
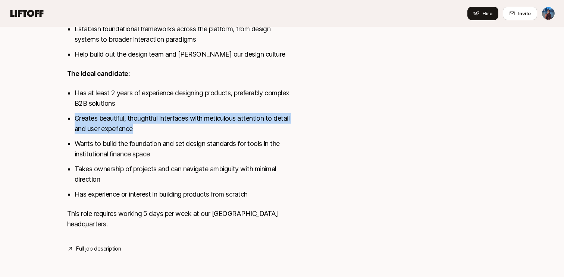
drag, startPoint x: 146, startPoint y: 138, endPoint x: 43, endPoint y: 125, distance: 103.7
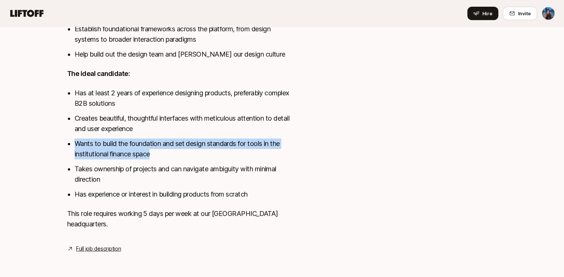
drag, startPoint x: 160, startPoint y: 163, endPoint x: 58, endPoint y: 154, distance: 102.5
click at [58, 154] on div "New York, NY View details Moment is building next-generation trading and portfo…" at bounding box center [281, 19] width 447 height 470
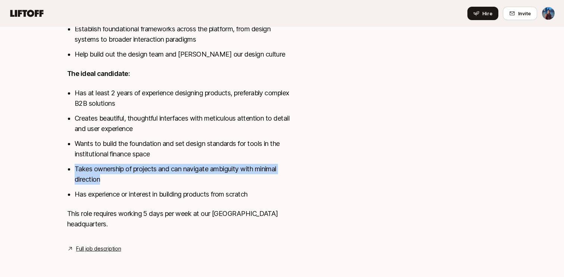
drag, startPoint x: 175, startPoint y: 191, endPoint x: 51, endPoint y: 175, distance: 124.4
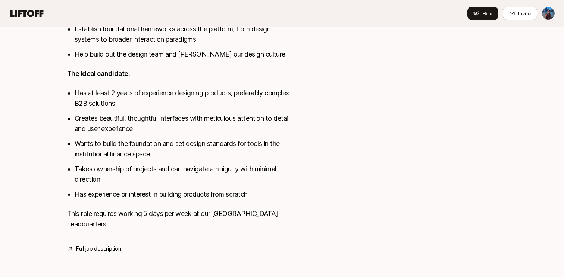
click at [158, 199] on ul "Has at least 2 years of experience designing products, preferably complex B2B s…" at bounding box center [184, 144] width 219 height 112
drag, startPoint x: 265, startPoint y: 198, endPoint x: 260, endPoint y: 203, distance: 6.3
click at [260, 200] on ul "Has at least 2 years of experience designing products, preferably complex B2B s…" at bounding box center [184, 144] width 219 height 112
click at [260, 200] on li "Has experience or interest in building products from scratch" at bounding box center [184, 194] width 219 height 10
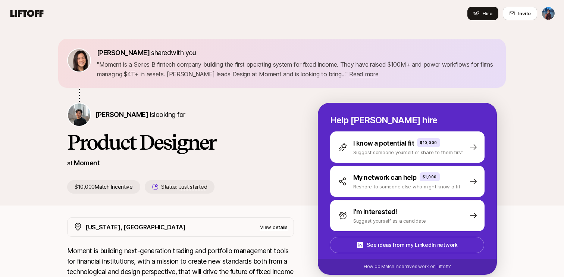
scroll to position [0, 0]
click at [33, 11] on icon at bounding box center [26, 13] width 33 height 7
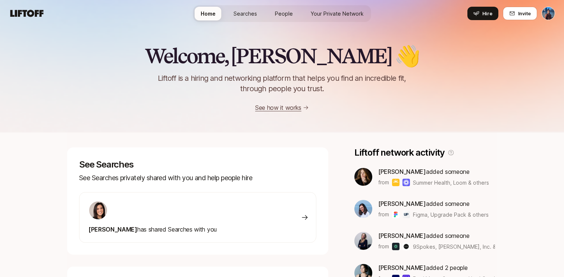
click at [273, 109] on link "See how it works" at bounding box center [278, 107] width 46 height 7
click at [254, 19] on link "Searches" at bounding box center [244, 14] width 35 height 14
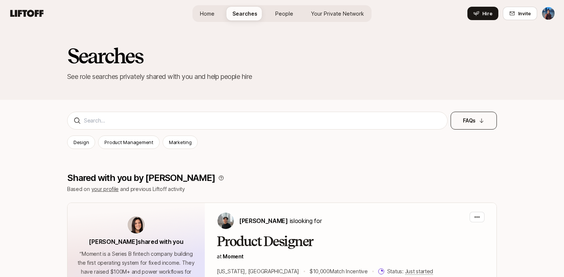
click at [486, 126] on button "FAQs" at bounding box center [473, 121] width 46 height 18
click at [347, 17] on span "Your Private Network" at bounding box center [337, 14] width 53 height 8
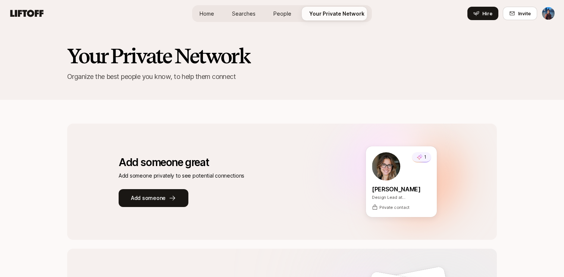
click at [279, 17] on span "People" at bounding box center [282, 14] width 18 height 8
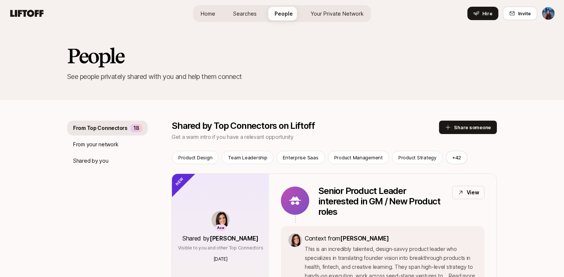
click at [214, 16] on span "Home" at bounding box center [208, 14] width 15 height 8
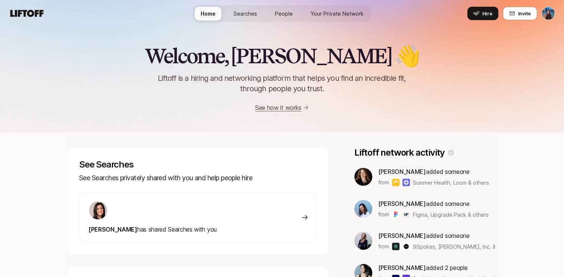
click at [251, 14] on span "Searches" at bounding box center [244, 14] width 23 height 8
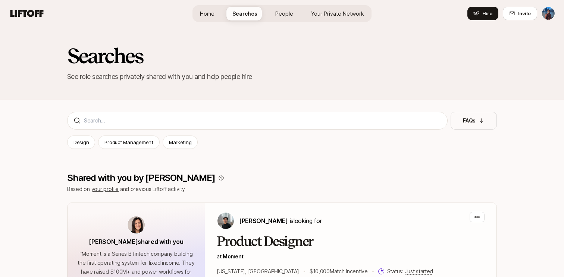
click at [286, 17] on span "People" at bounding box center [284, 14] width 18 height 8
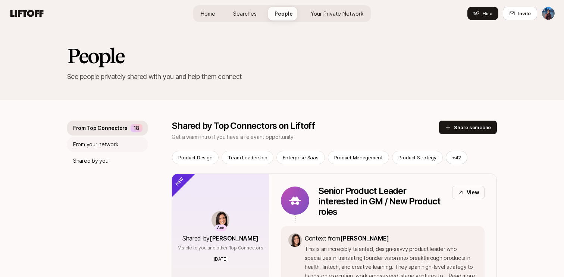
click at [113, 143] on p "From your network" at bounding box center [95, 144] width 45 height 9
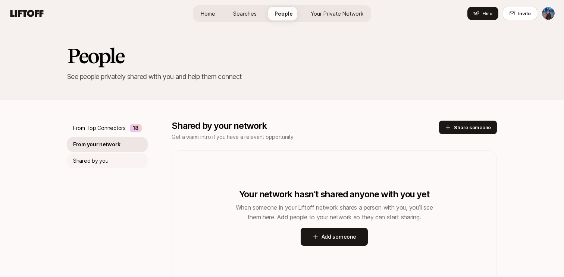
click at [105, 159] on p "Shared by you" at bounding box center [90, 161] width 35 height 9
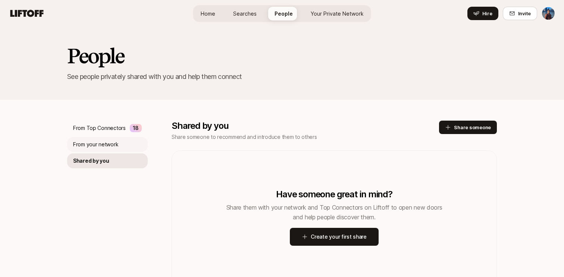
click at [107, 139] on div "From your network" at bounding box center [107, 144] width 81 height 15
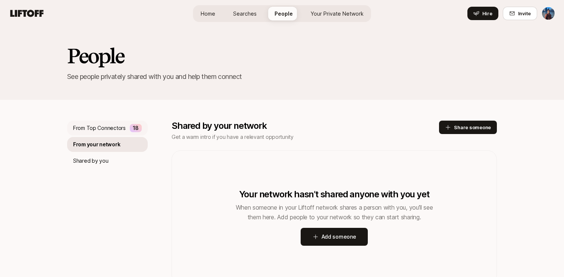
click at [108, 127] on p "From Top Connectors" at bounding box center [99, 128] width 53 height 9
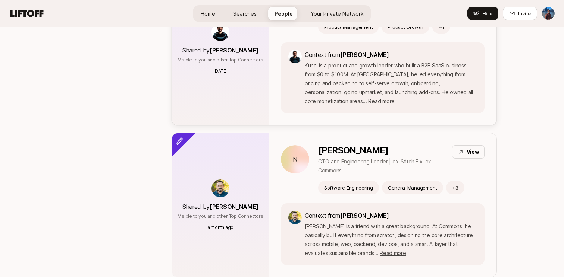
scroll to position [432, 0]
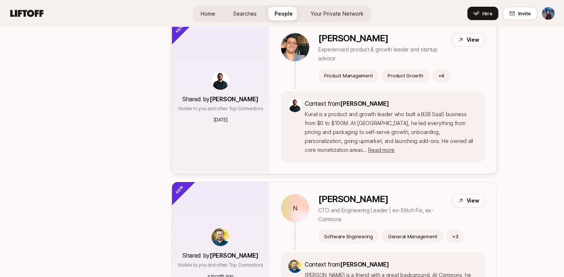
click at [466, 44] on div "View" at bounding box center [468, 39] width 32 height 13
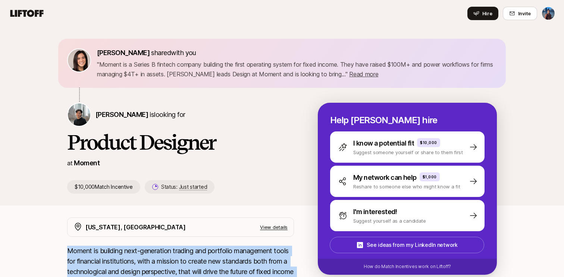
drag, startPoint x: 281, startPoint y: 229, endPoint x: 53, endPoint y: 247, distance: 229.0
copy div "Moment is building next-generation trading and portfolio management tools for f…"
